Goal: Task Accomplishment & Management: Use online tool/utility

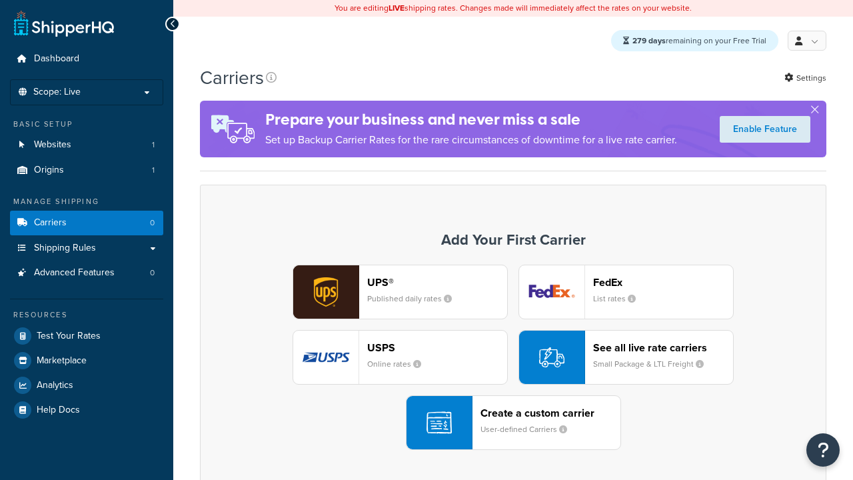
click at [513, 358] on div "UPS® Published daily rates FedEx List rates USPS Online rates See all live rate…" at bounding box center [513, 357] width 599 height 185
click at [513, 423] on div "Create a custom carrier User-defined Carriers" at bounding box center [551, 423] width 140 height 32
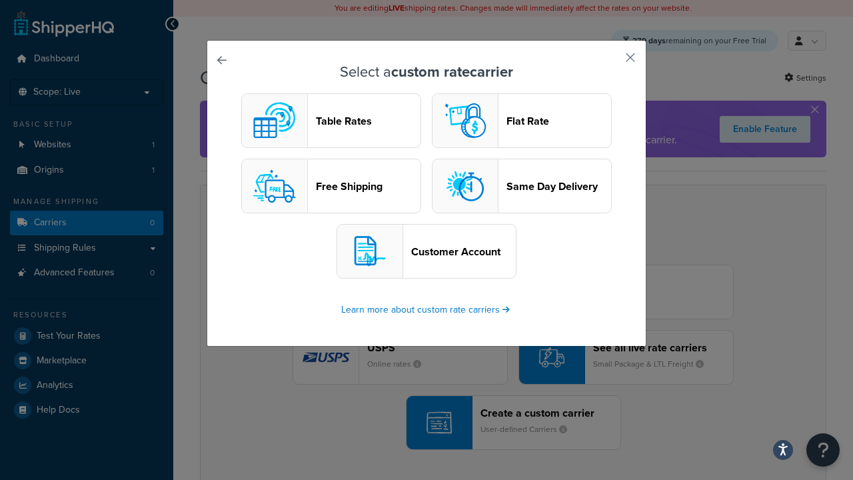
click at [331, 121] on header "Table Rates" at bounding box center [368, 121] width 105 height 13
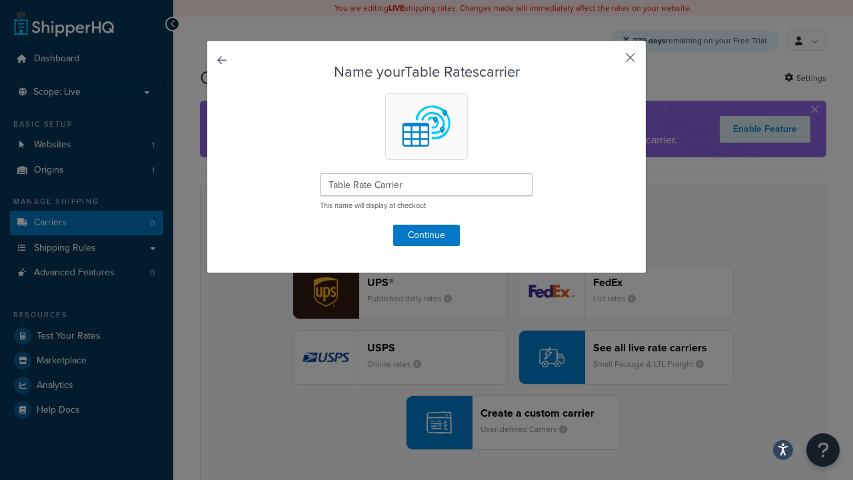
click at [611, 62] on button "button" at bounding box center [610, 62] width 3 height 3
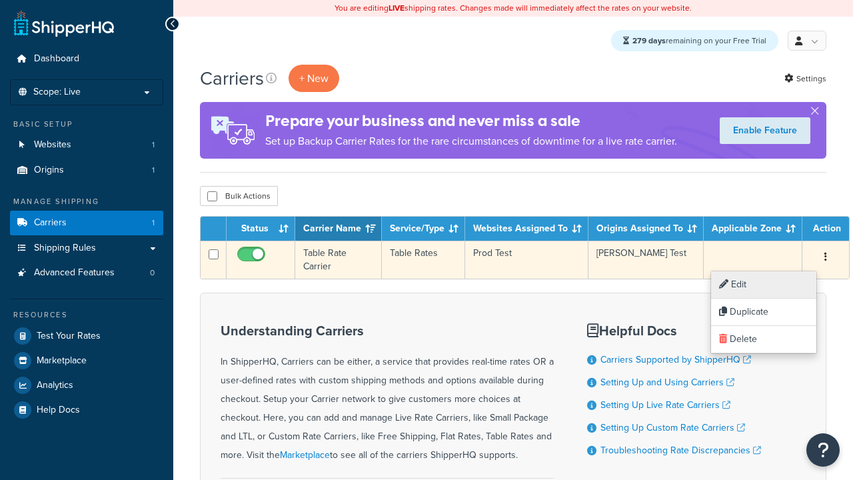
click at [764, 285] on link "Edit" at bounding box center [763, 284] width 105 height 27
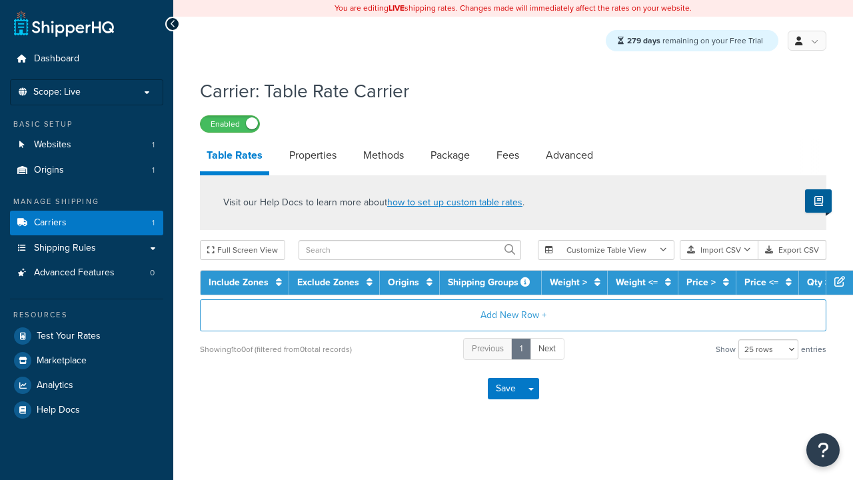
select select "25"
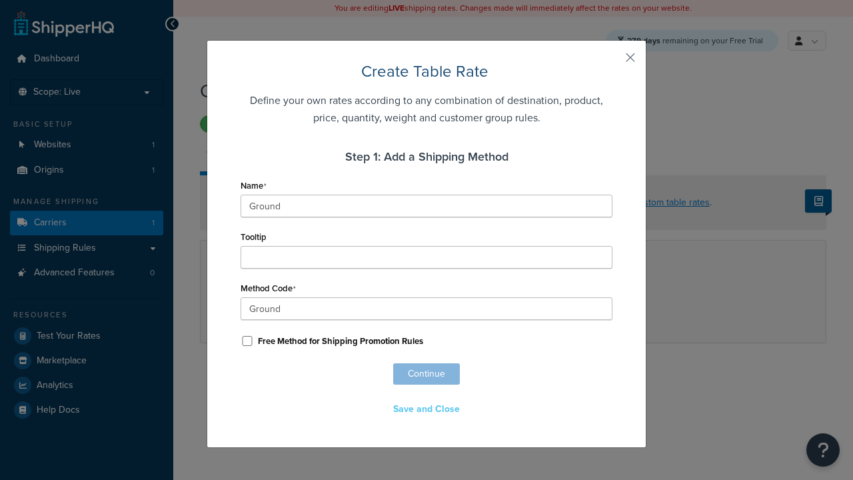
scroll to position [860, 0]
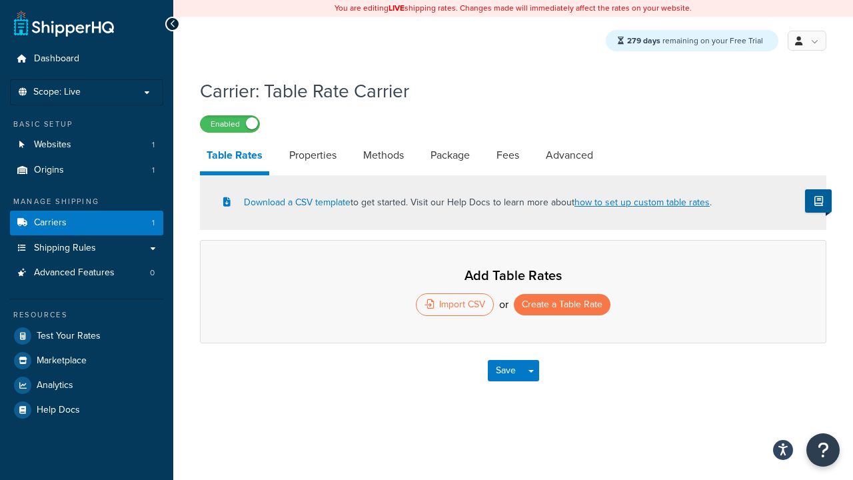
select select "25"
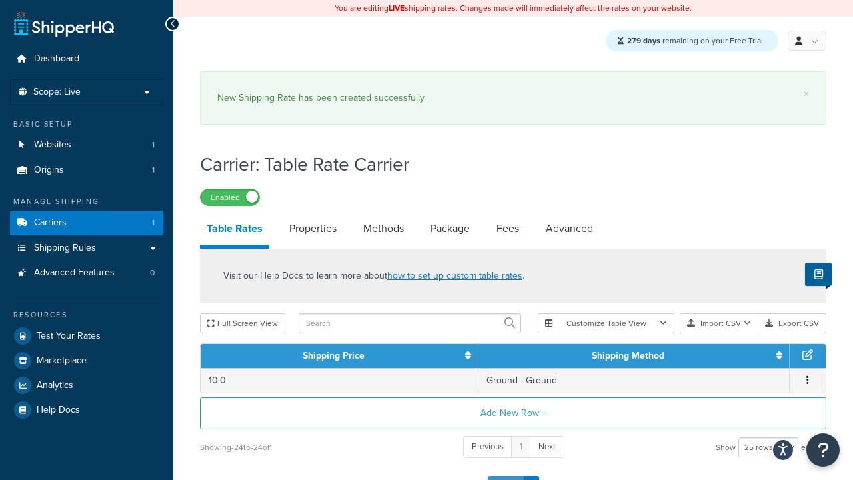
click at [505, 476] on button "Save" at bounding box center [506, 486] width 36 height 21
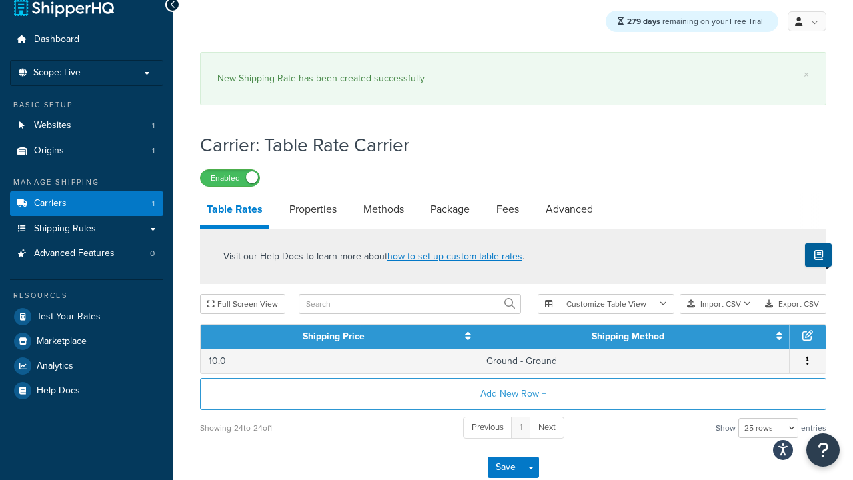
scroll to position [0, 0]
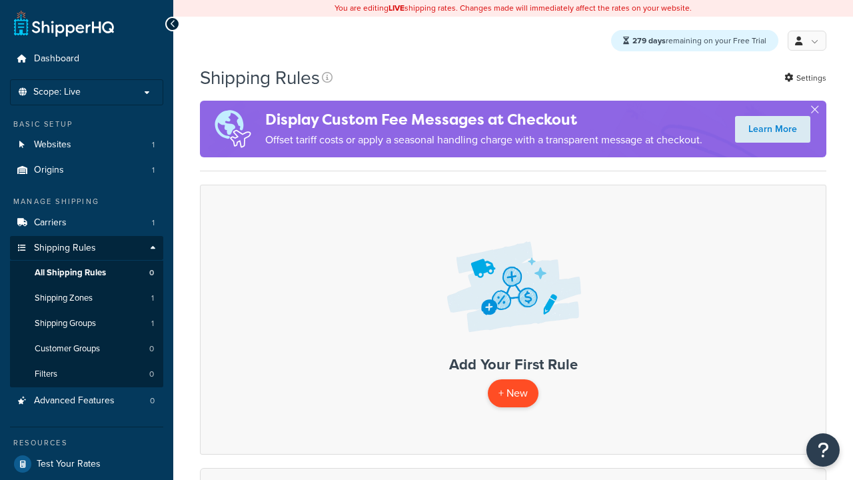
click at [513, 394] on p "+ New" at bounding box center [513, 392] width 51 height 27
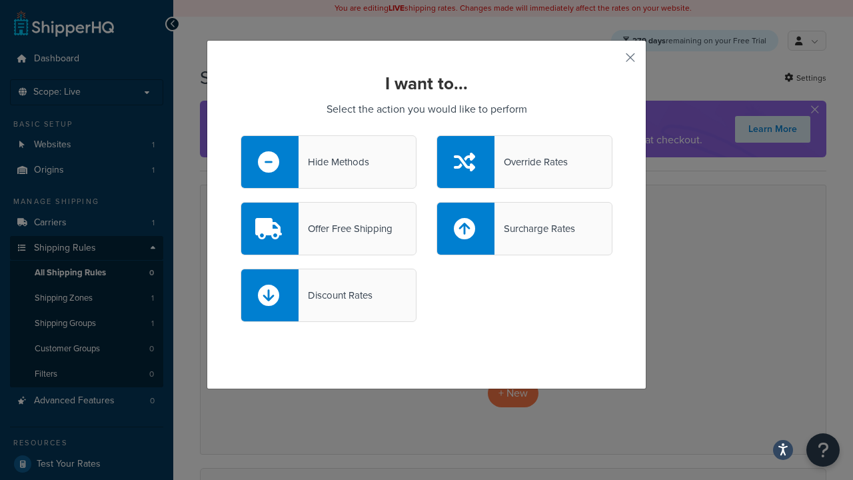
click at [525, 162] on div "Override Rates" at bounding box center [531, 162] width 73 height 19
click at [0, 0] on input "Override Rates" at bounding box center [0, 0] width 0 height 0
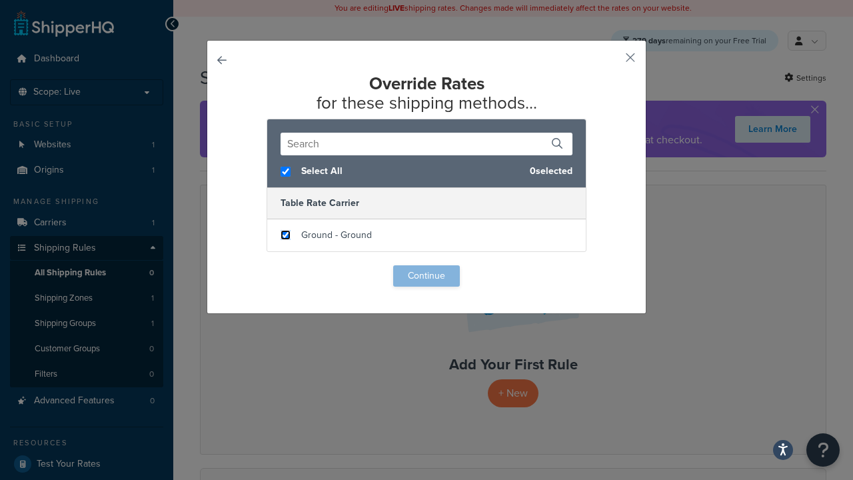
click at [285, 235] on input "checkbox" at bounding box center [286, 235] width 10 height 10
checkbox input "true"
click at [427, 276] on button "Continue" at bounding box center [426, 275] width 67 height 21
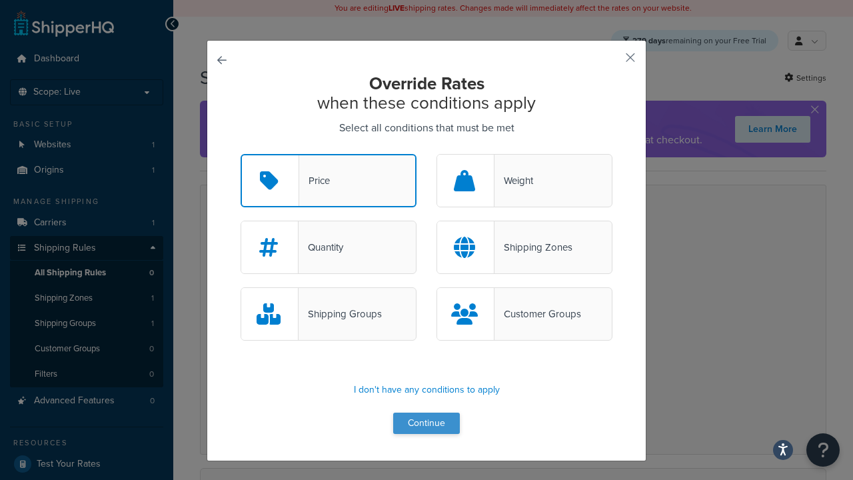
click at [427, 424] on button "Continue" at bounding box center [426, 423] width 67 height 21
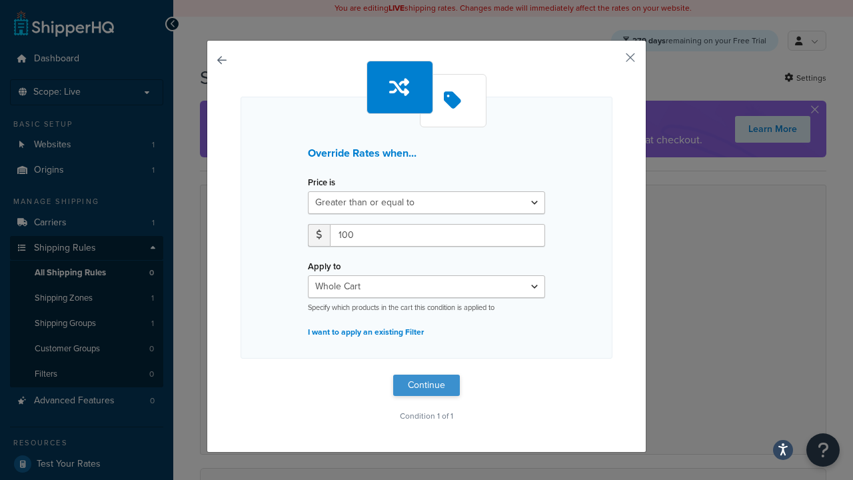
type input "100"
click at [427, 385] on button "Continue" at bounding box center [426, 385] width 67 height 21
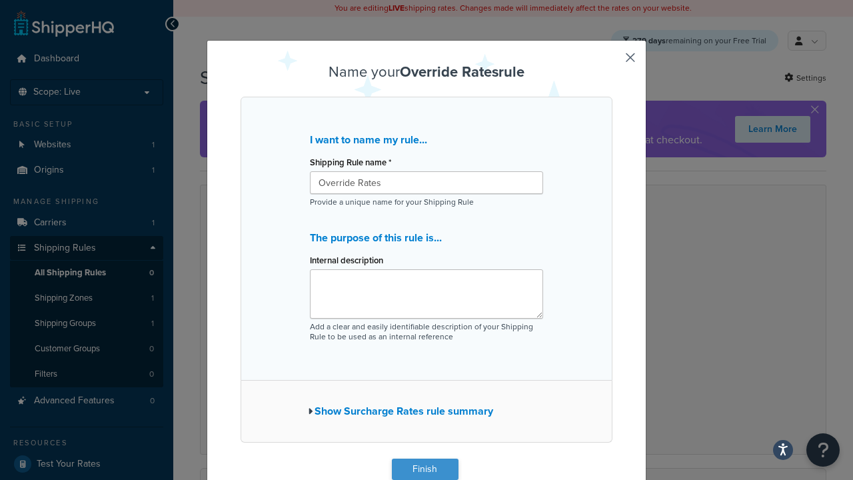
type input "Override Rates"
click at [425, 469] on button "Finish" at bounding box center [425, 469] width 67 height 21
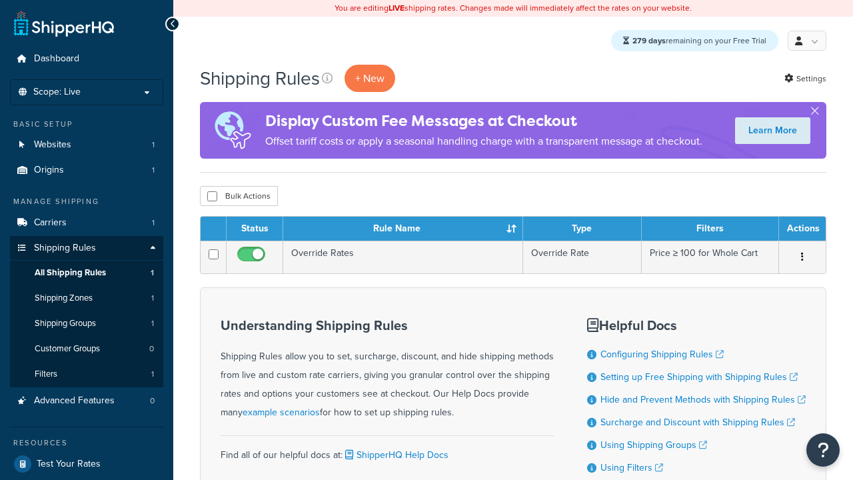
click at [255, 230] on th "Status" at bounding box center [255, 229] width 57 height 24
click at [403, 230] on th "Rule Name" at bounding box center [403, 229] width 240 height 24
click at [582, 230] on th "Type" at bounding box center [582, 229] width 119 height 24
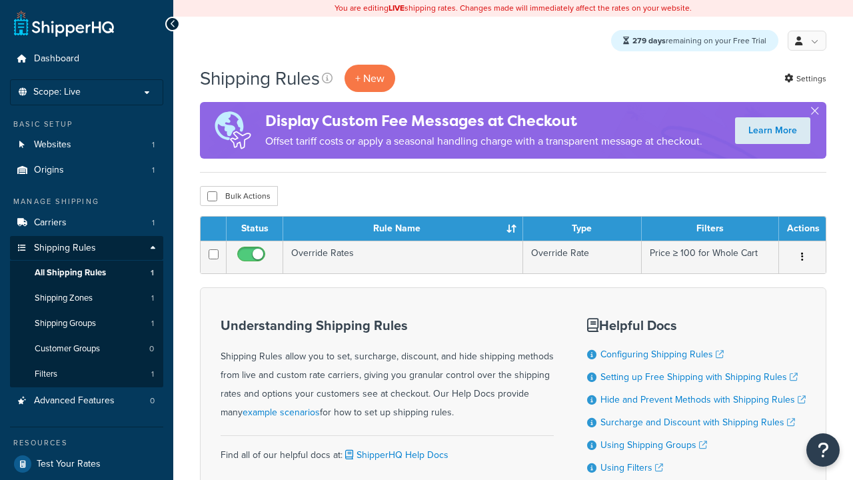
click at [582, 230] on th "Type" at bounding box center [582, 229] width 119 height 24
click at [710, 230] on th "Filters" at bounding box center [710, 229] width 137 height 24
click at [802, 230] on th "Actions" at bounding box center [802, 229] width 47 height 24
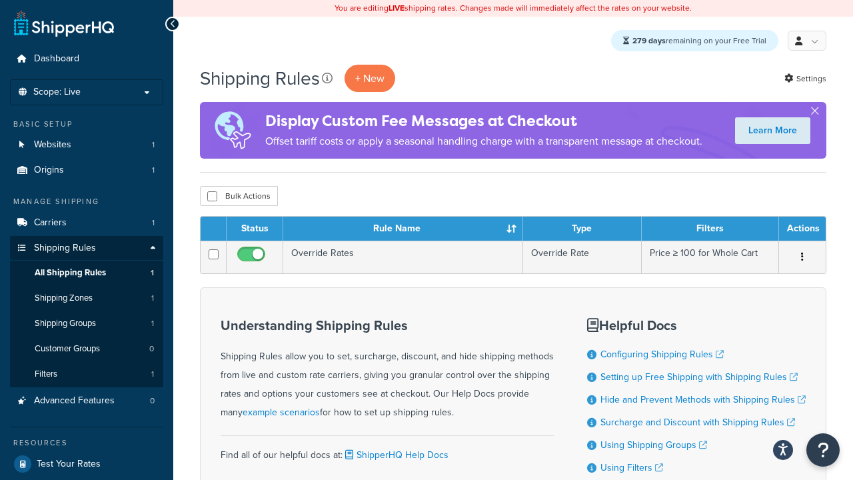
click at [329, 79] on icon at bounding box center [327, 78] width 11 height 11
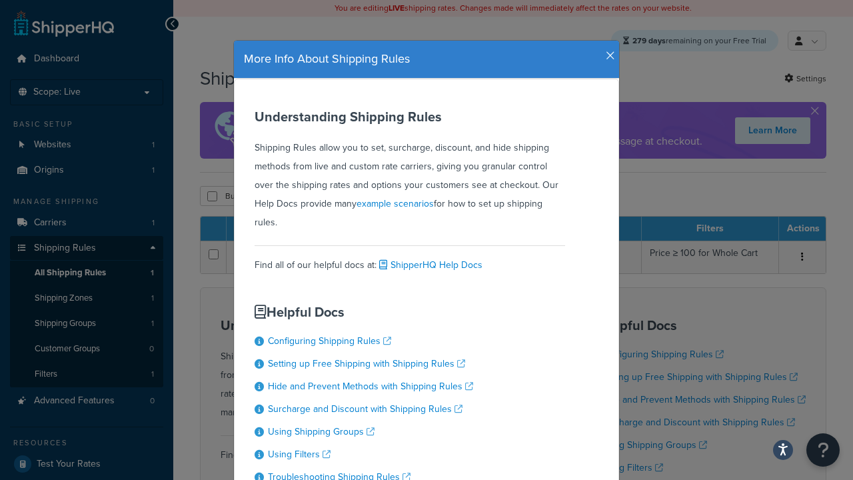
click at [607, 51] on icon "button" at bounding box center [610, 56] width 9 height 12
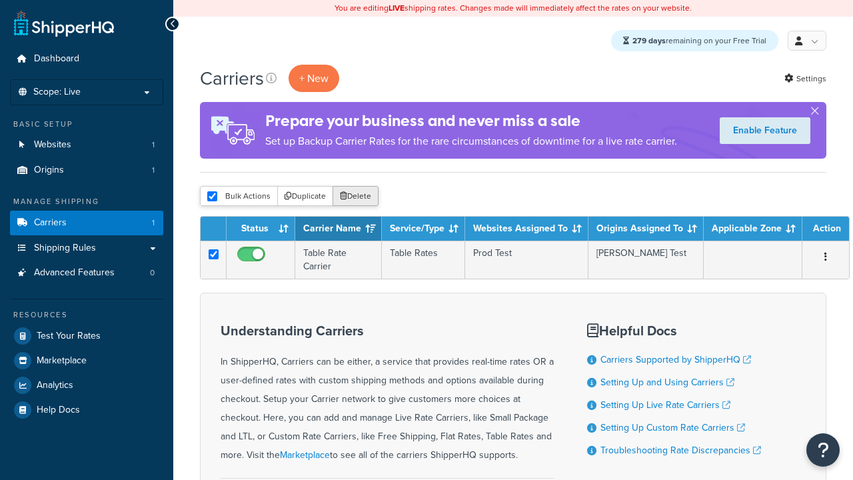
click at [355, 197] on button "Delete" at bounding box center [356, 196] width 46 height 20
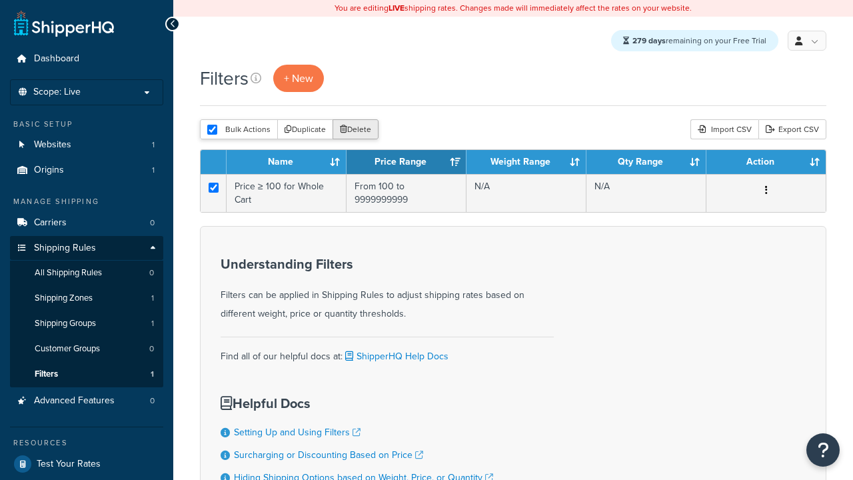
click at [355, 131] on button "Delete" at bounding box center [356, 129] width 46 height 20
